Goal: Obtain resource: Download file/media

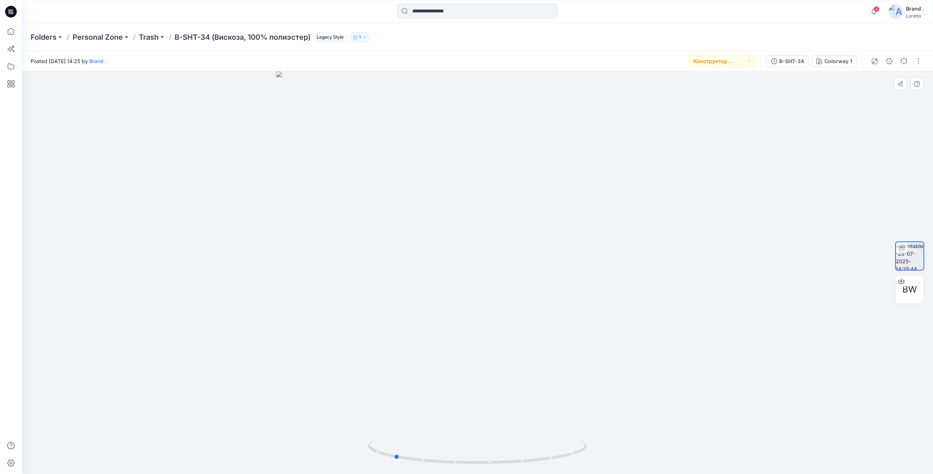
drag, startPoint x: 580, startPoint y: 244, endPoint x: 706, endPoint y: 246, distance: 126.1
click at [706, 246] on div at bounding box center [477, 272] width 911 height 402
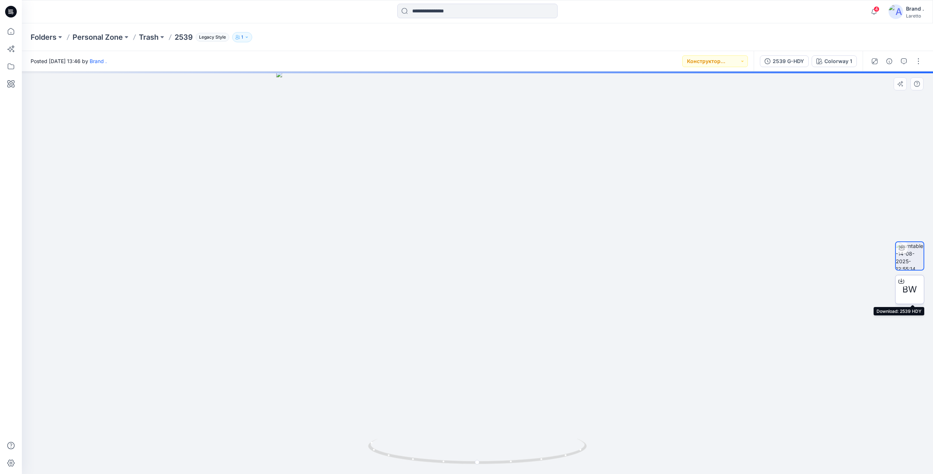
click at [912, 297] on div "BW" at bounding box center [909, 289] width 29 height 29
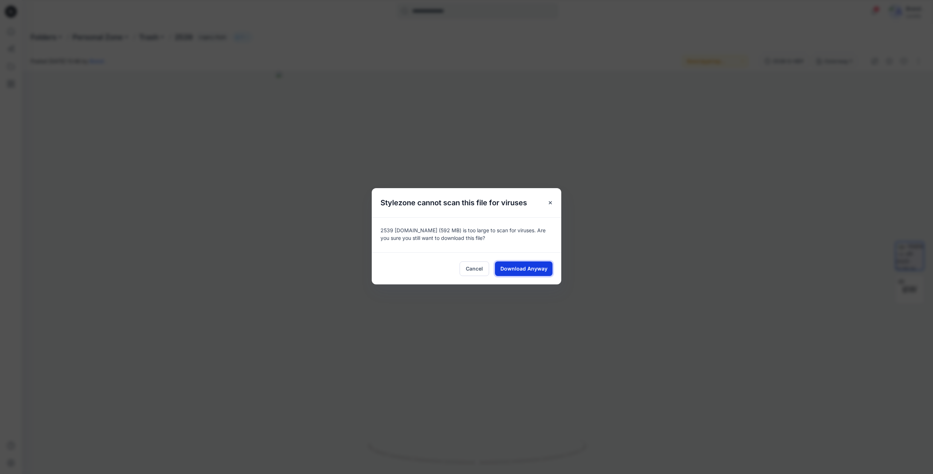
click at [544, 267] on span "Download Anyway" at bounding box center [523, 269] width 47 height 8
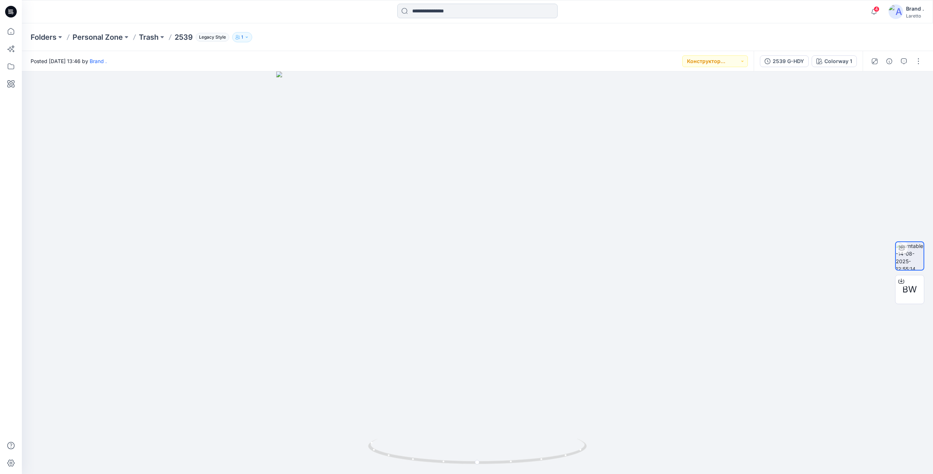
click at [445, 13] on input at bounding box center [477, 11] width 160 height 15
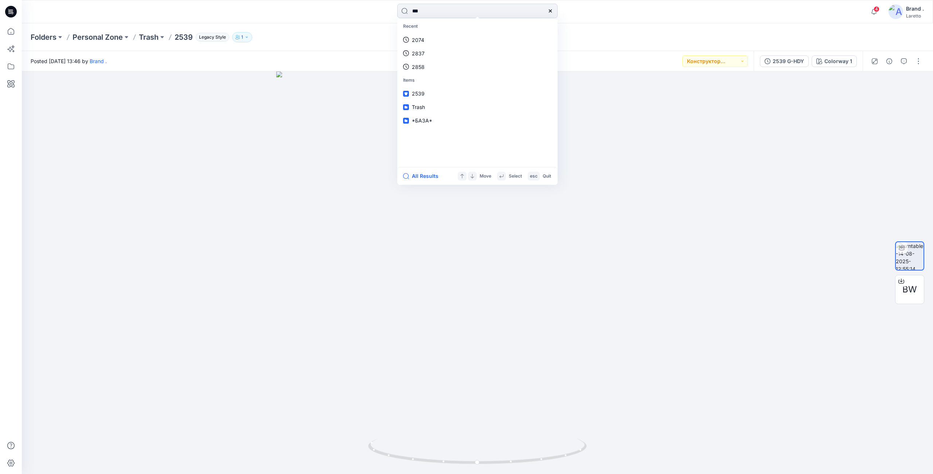
type input "****"
